Goal: Find specific page/section: Find specific page/section

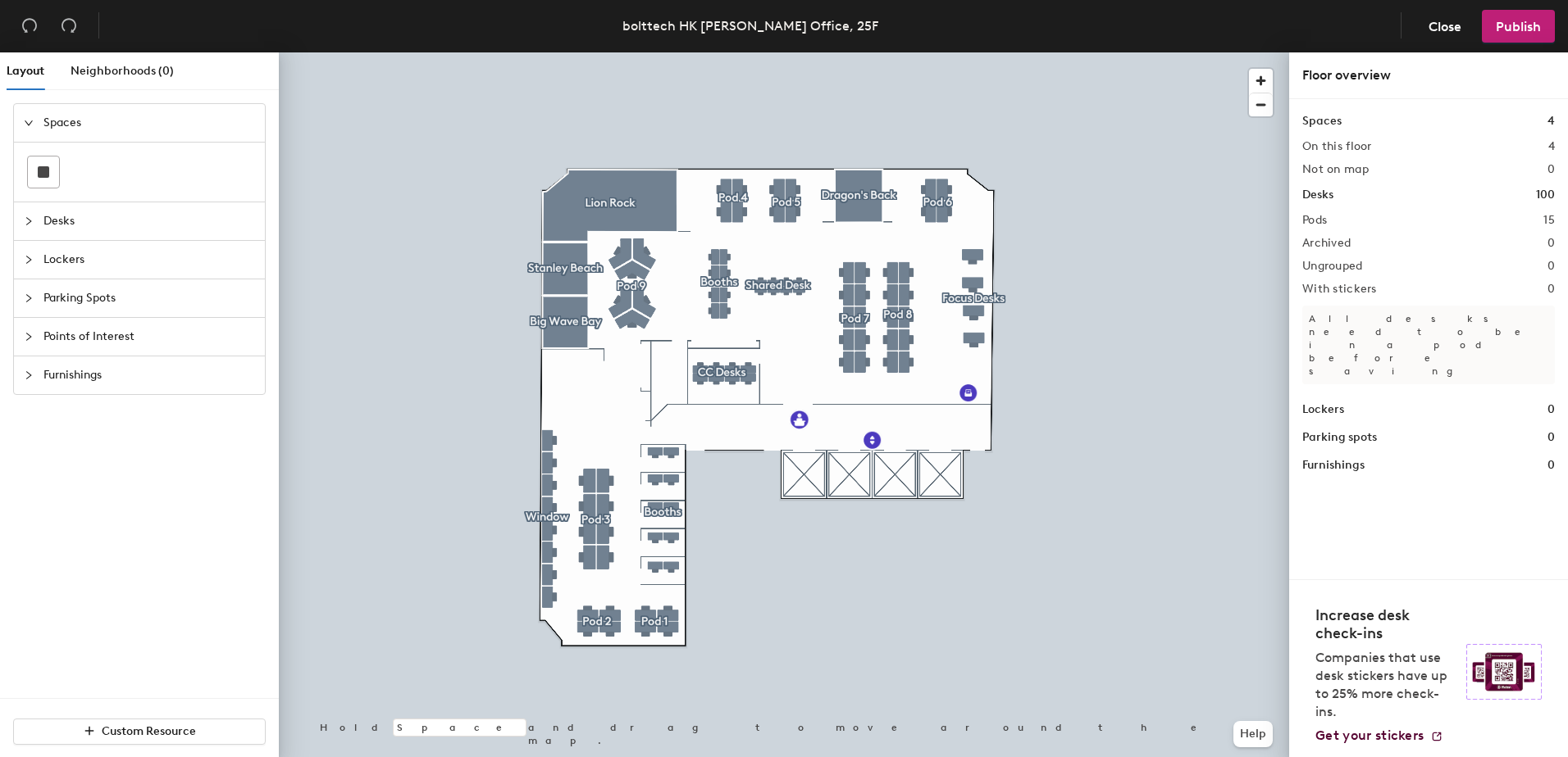
click at [1086, 52] on div at bounding box center [783, 52] width 1010 height 0
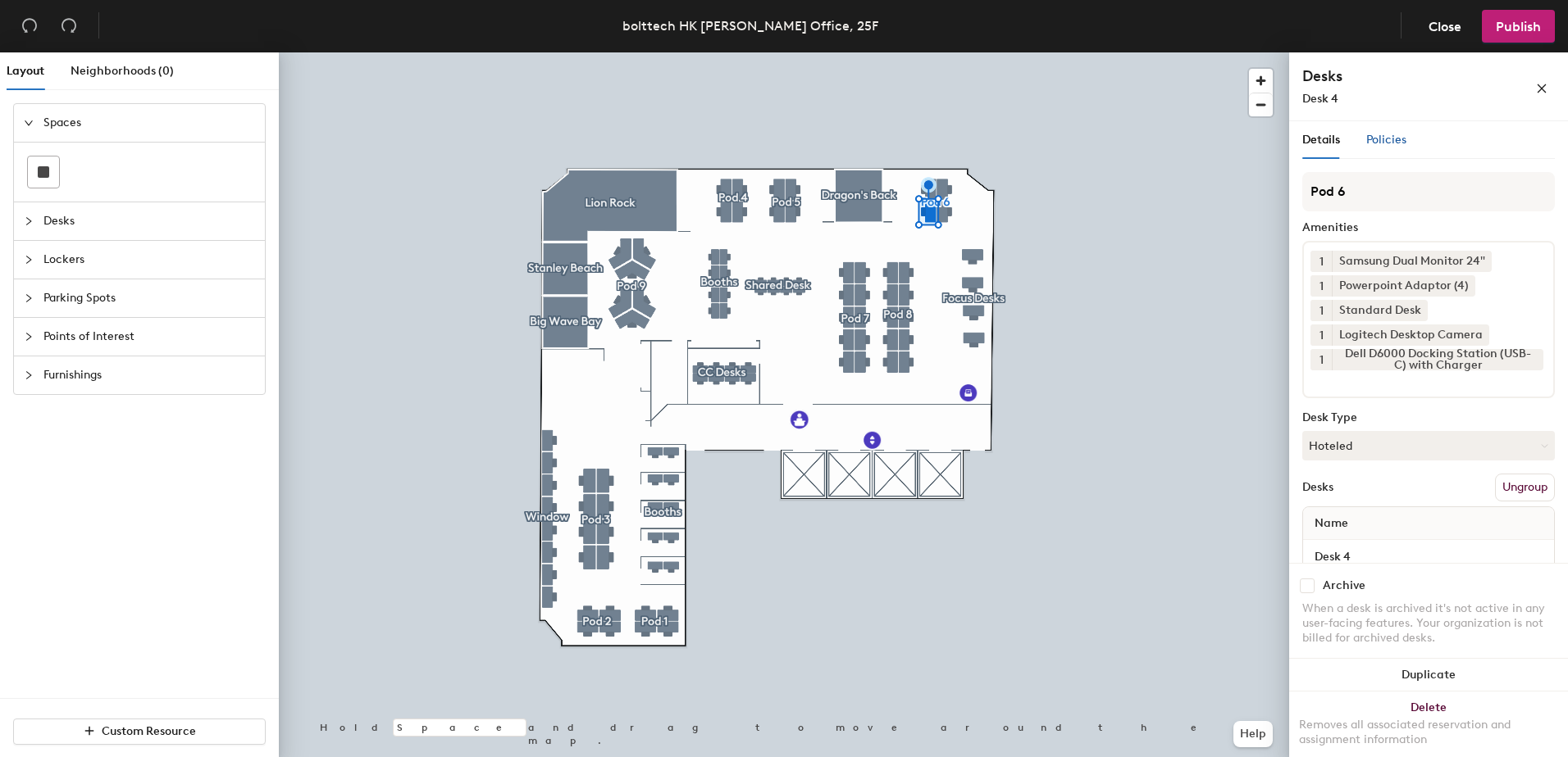
click at [1382, 134] on span "Policies" at bounding box center [1385, 140] width 40 height 14
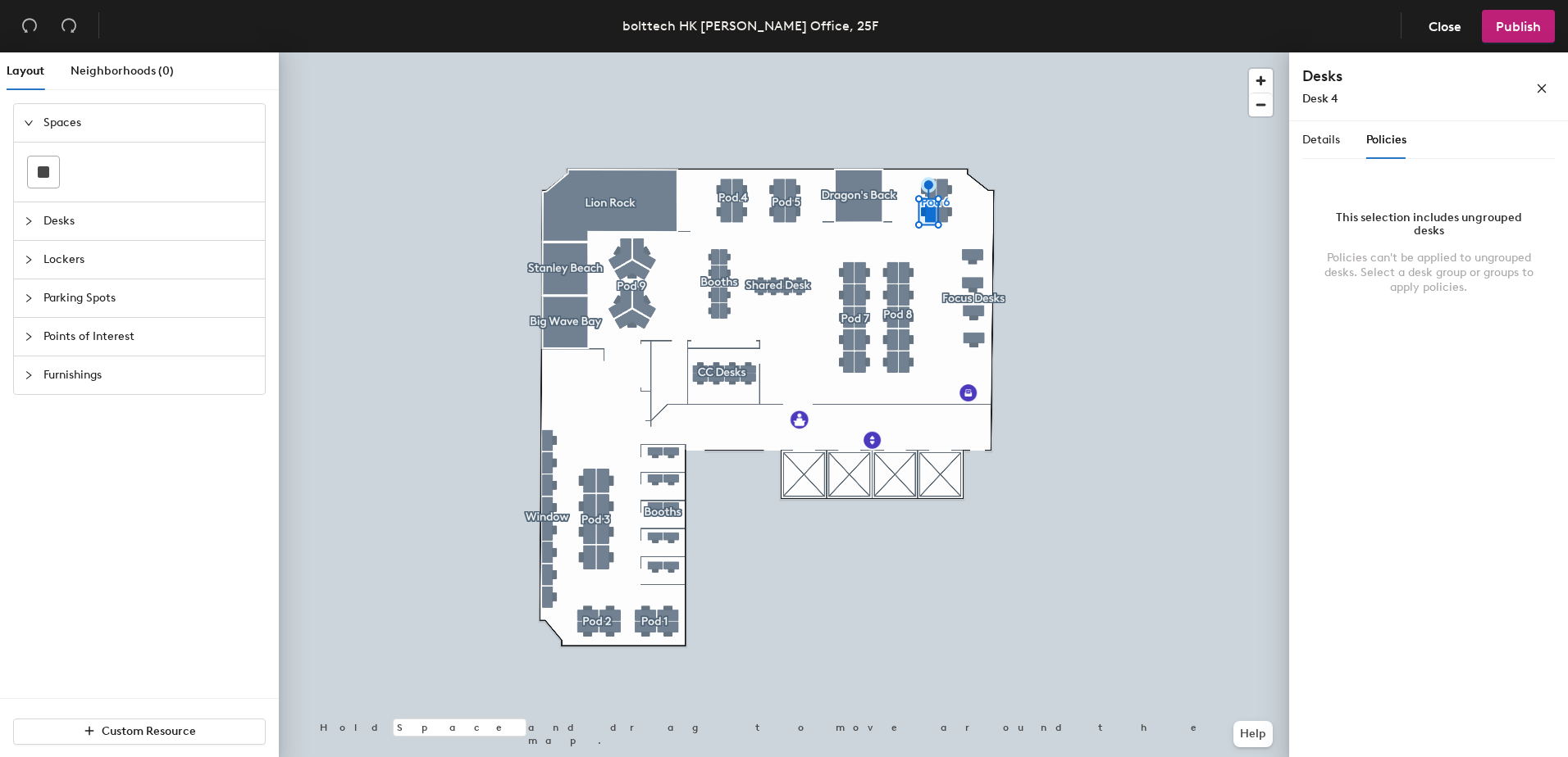
click at [24, 216] on icon "collapsed" at bounding box center [28, 221] width 10 height 10
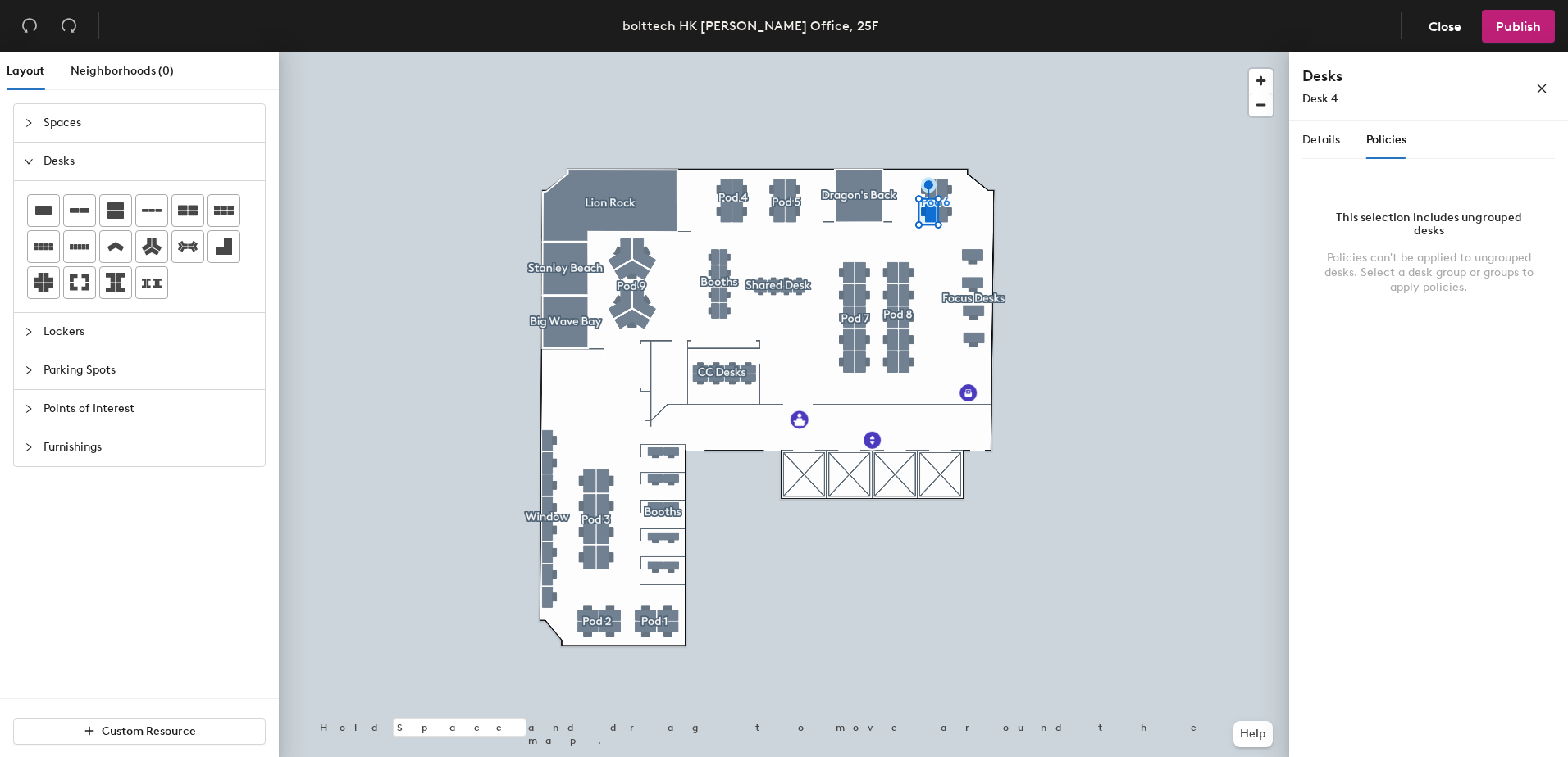
click at [25, 328] on icon "collapsed" at bounding box center [28, 331] width 10 height 10
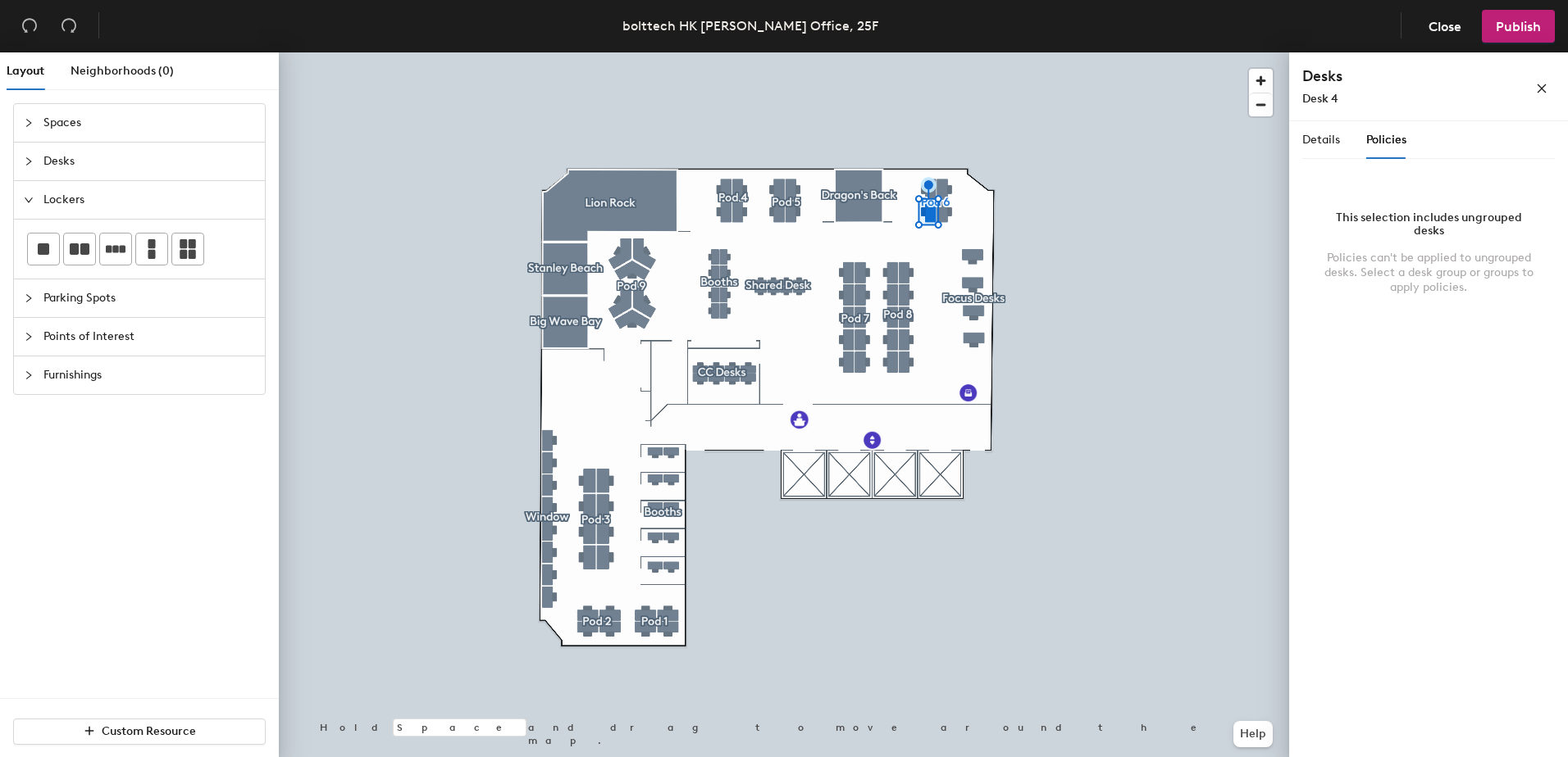
click at [28, 299] on icon "collapsed" at bounding box center [28, 298] width 10 height 10
click at [29, 334] on icon "collapsed" at bounding box center [28, 337] width 10 height 10
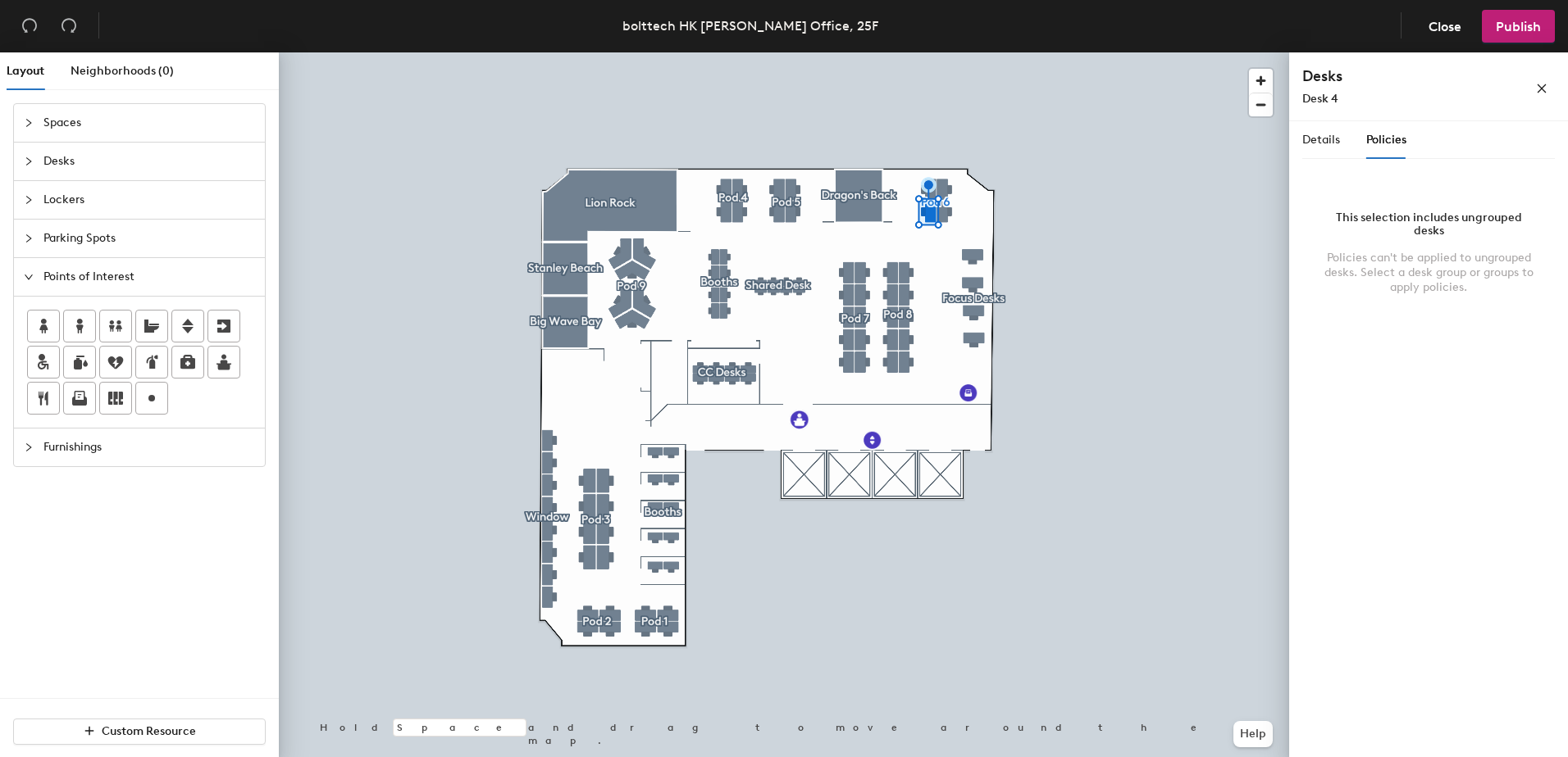
click at [28, 449] on icon "collapsed" at bounding box center [28, 447] width 10 height 10
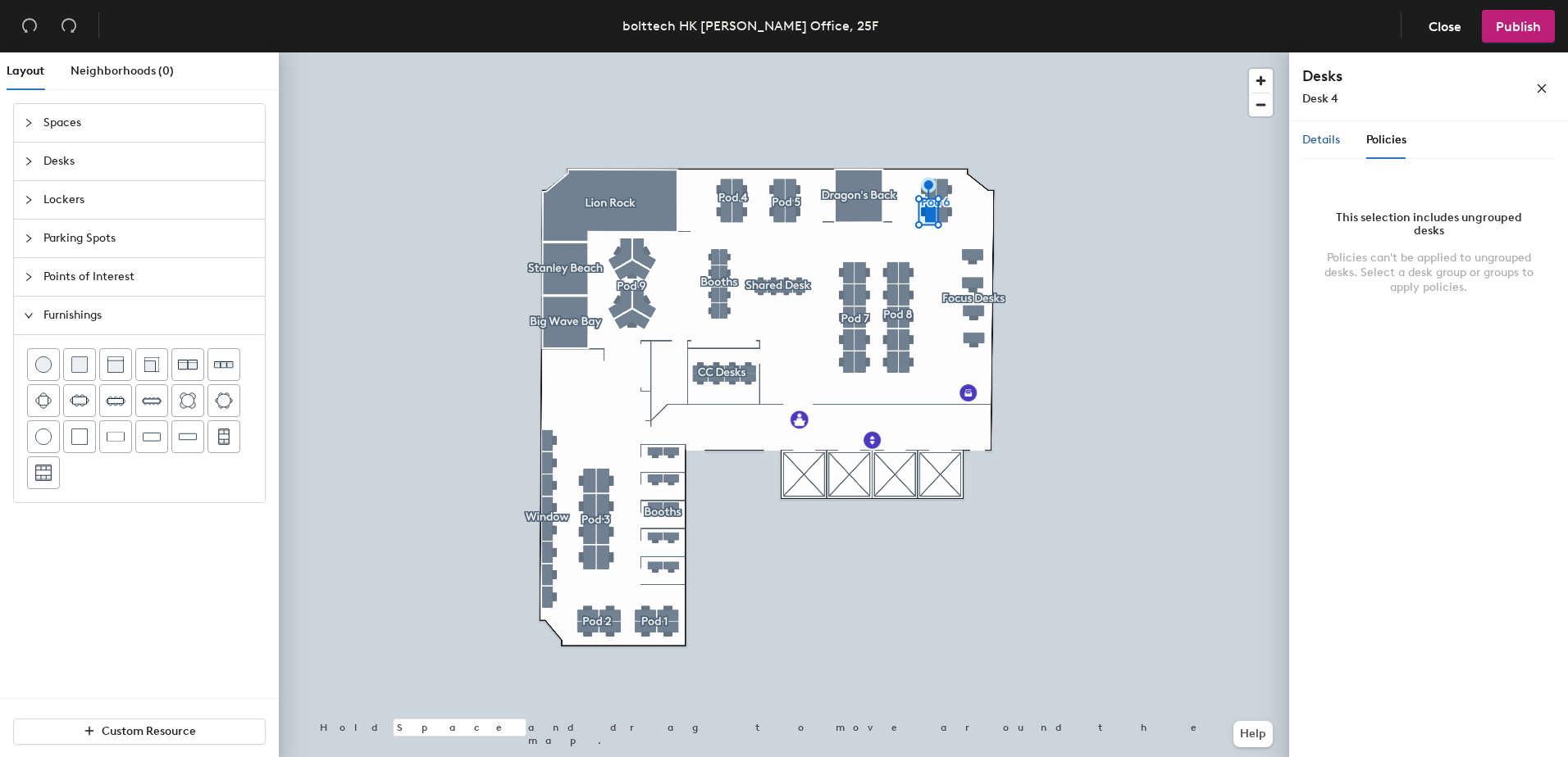
click at [1315, 145] on span "Details" at bounding box center [1321, 140] width 38 height 14
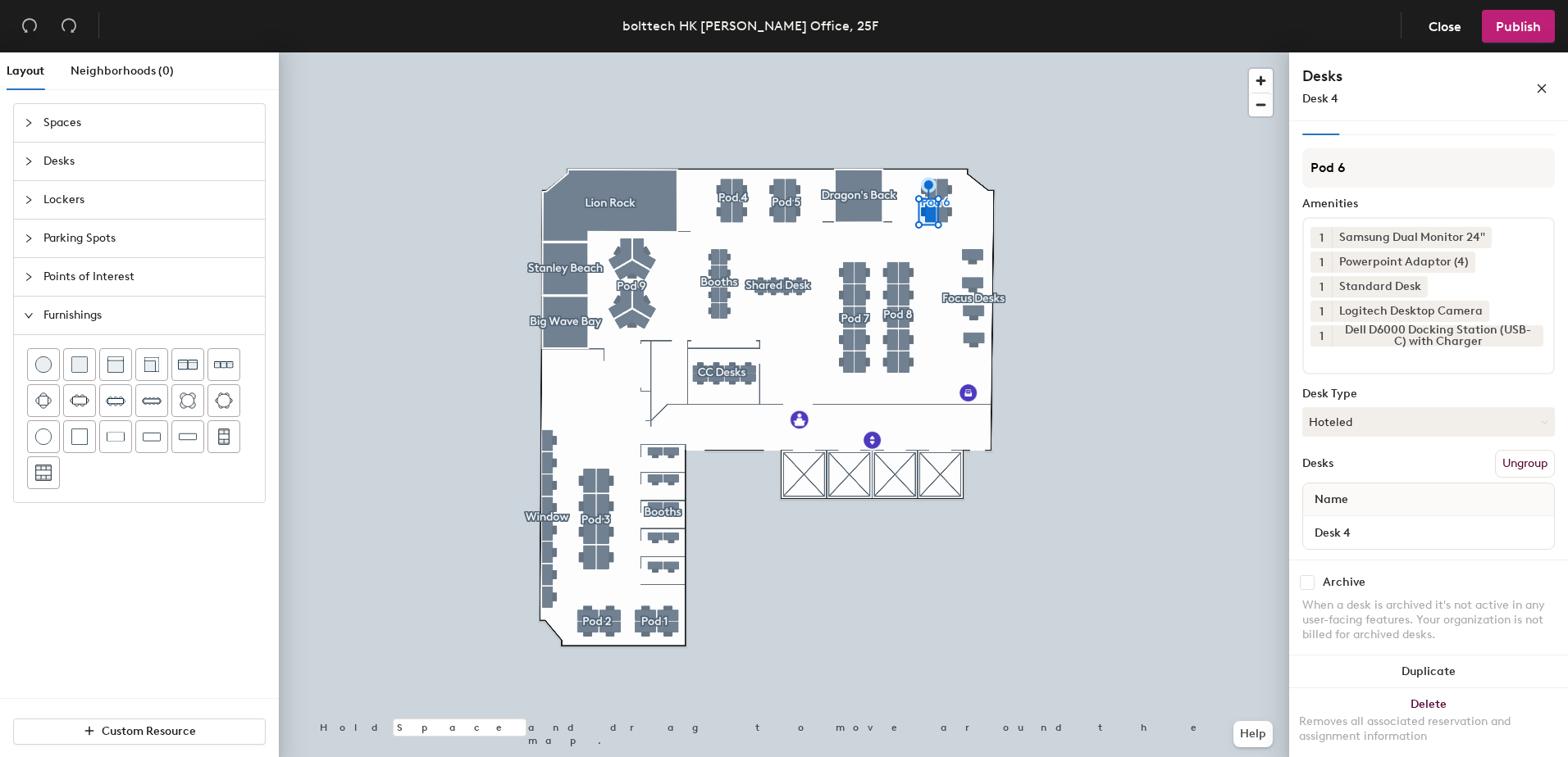
scroll to position [34, 0]
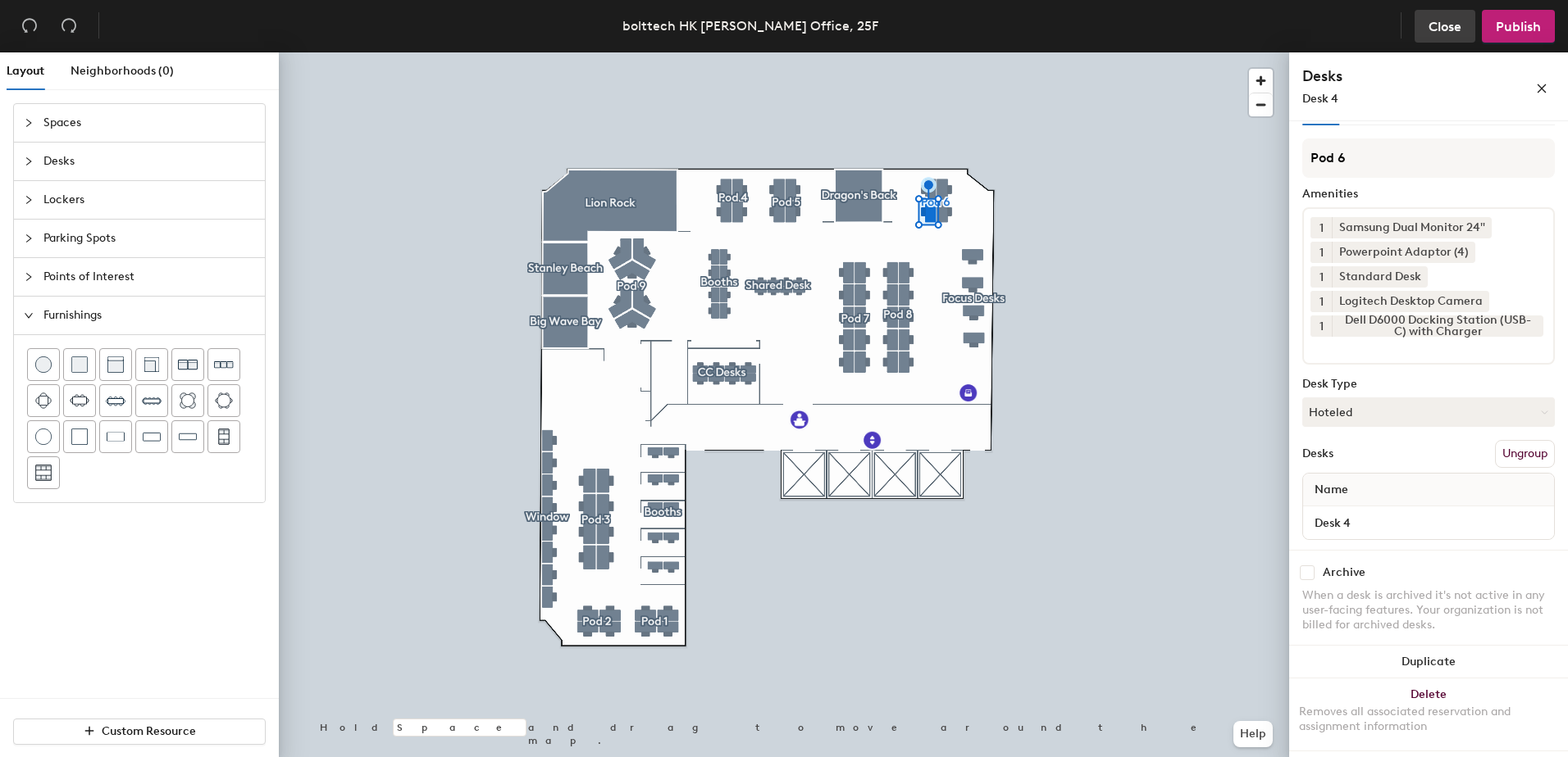
click at [1438, 26] on span "Close" at bounding box center [1444, 26] width 33 height 16
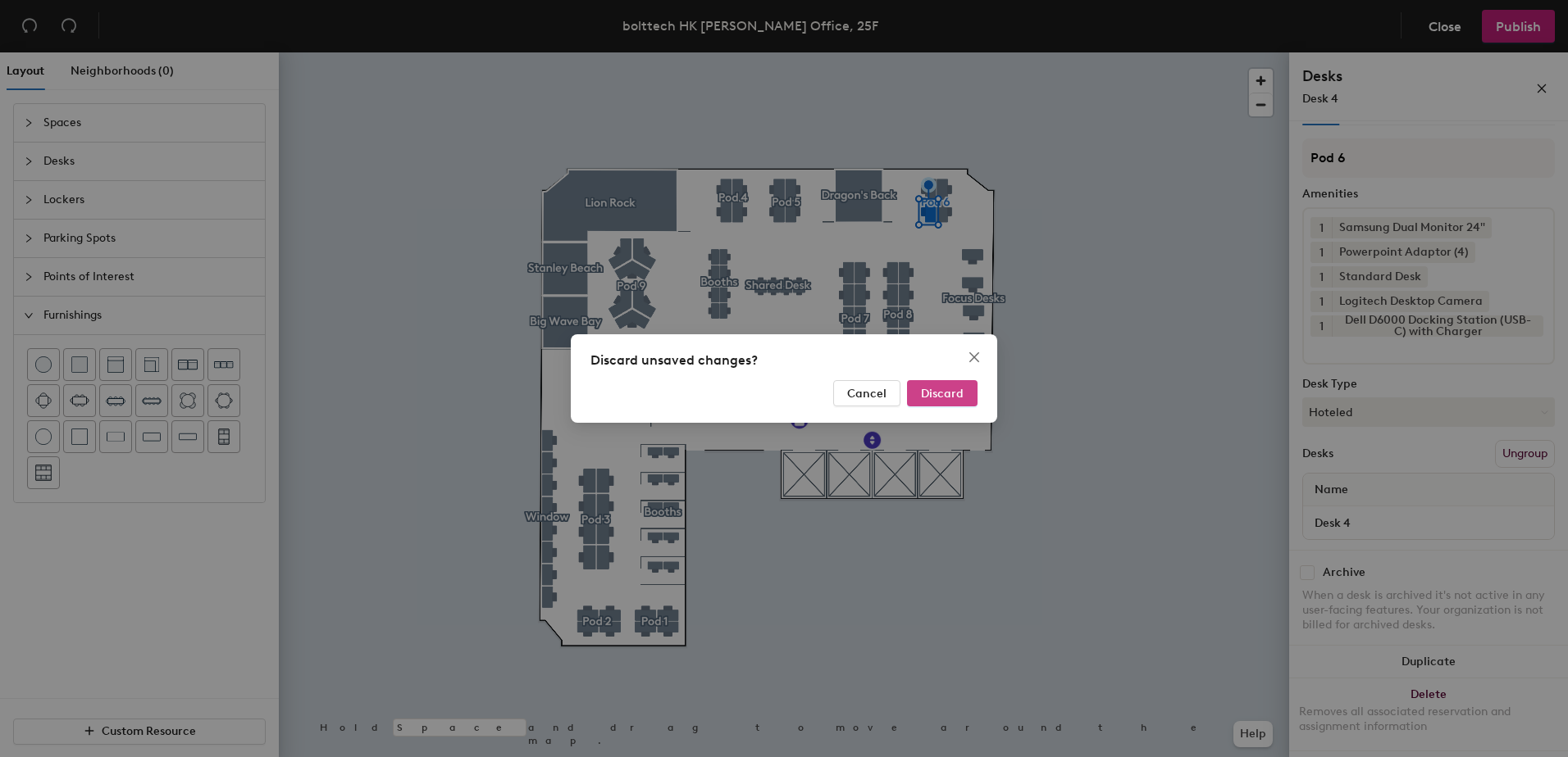
click at [941, 390] on span "Discard" at bounding box center [942, 394] width 42 height 14
